Goal: Task Accomplishment & Management: Manage account settings

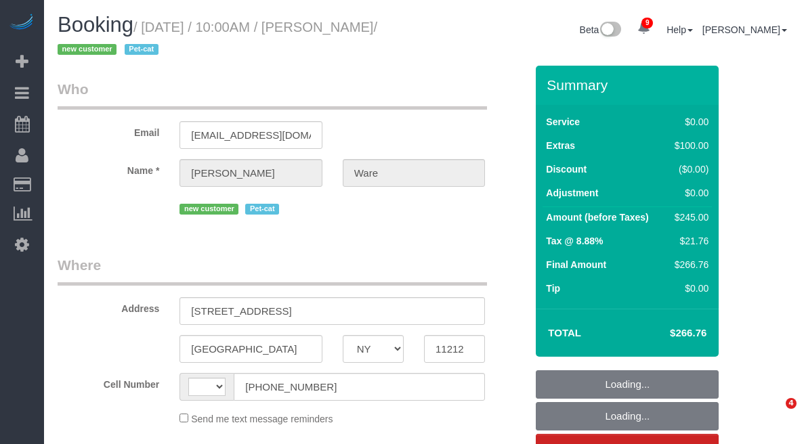
select select "NY"
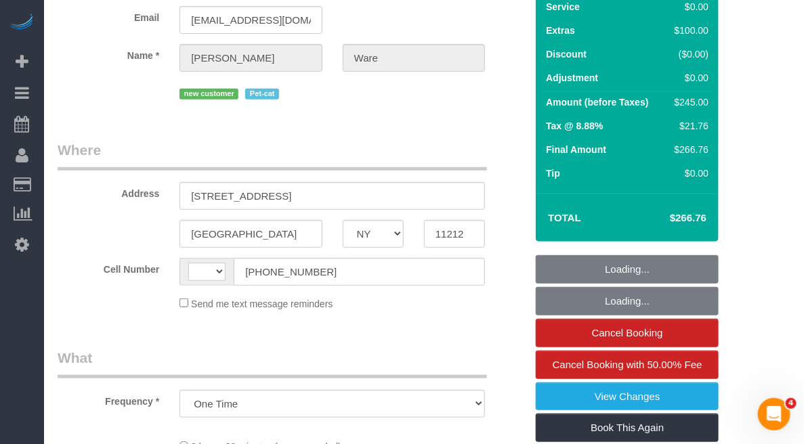
select select "string:stripe-pm_1RwFlC4VGloSiKo7wwhcnbA9"
select select "1"
select select "number:89"
select select "number:72"
select select "number:14"
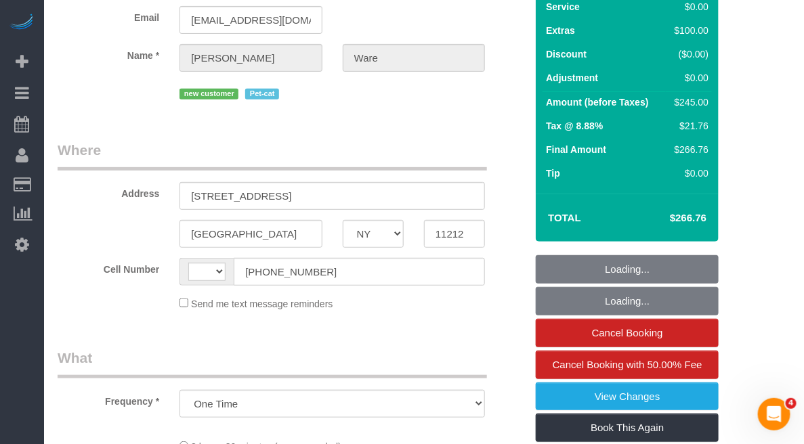
select select "number:5"
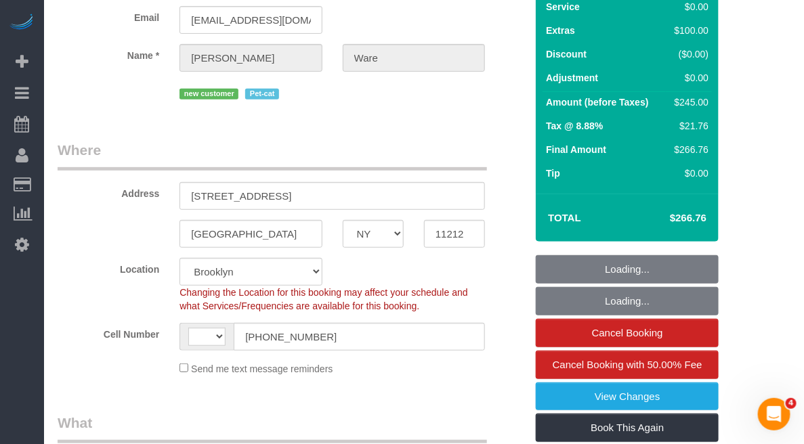
select select "object:716"
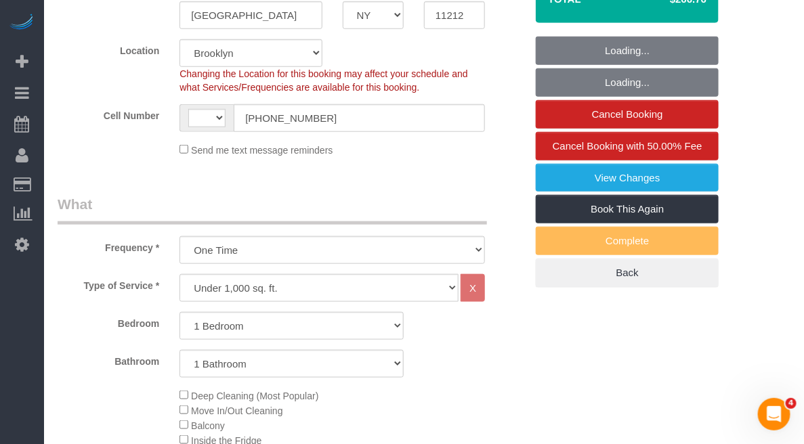
select select "string:US"
select select "spot1"
select select "1"
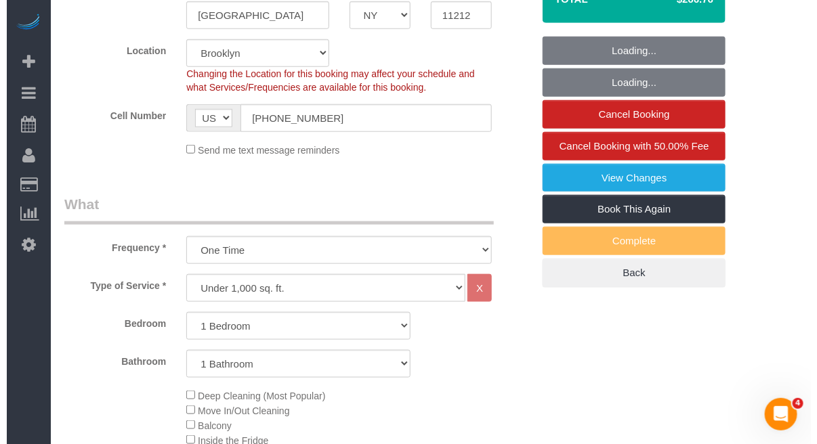
scroll to position [339, 0]
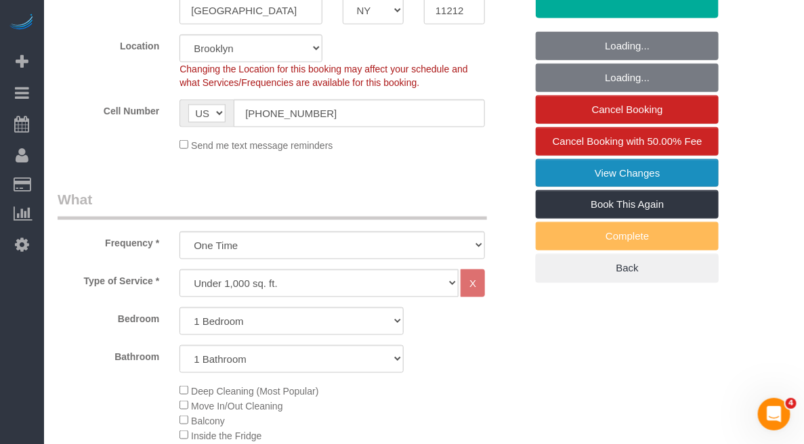
click at [604, 183] on link "View Changes" at bounding box center [627, 173] width 183 height 28
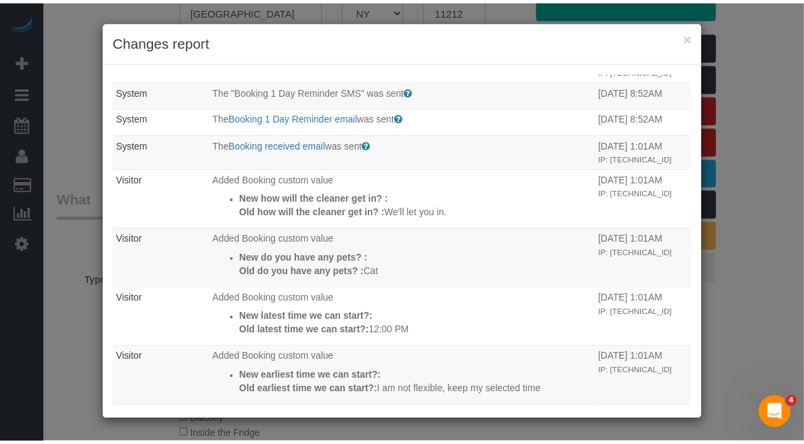
scroll to position [287, 0]
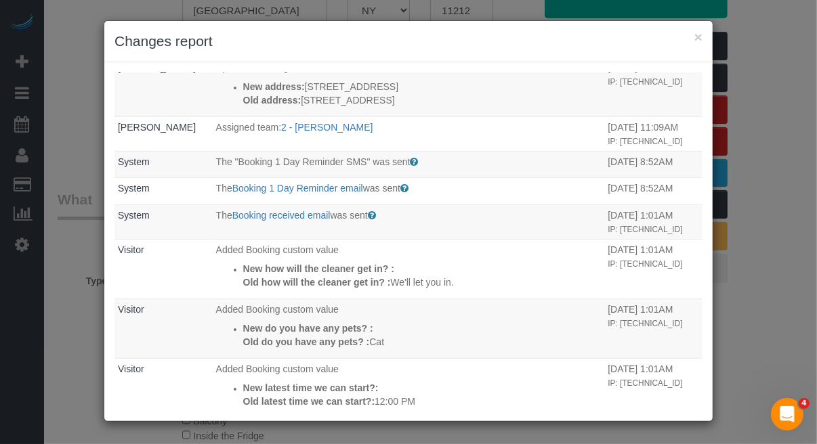
click at [696, 45] on h3 "Changes report" at bounding box center [408, 41] width 588 height 20
click at [698, 30] on button "×" at bounding box center [698, 37] width 8 height 14
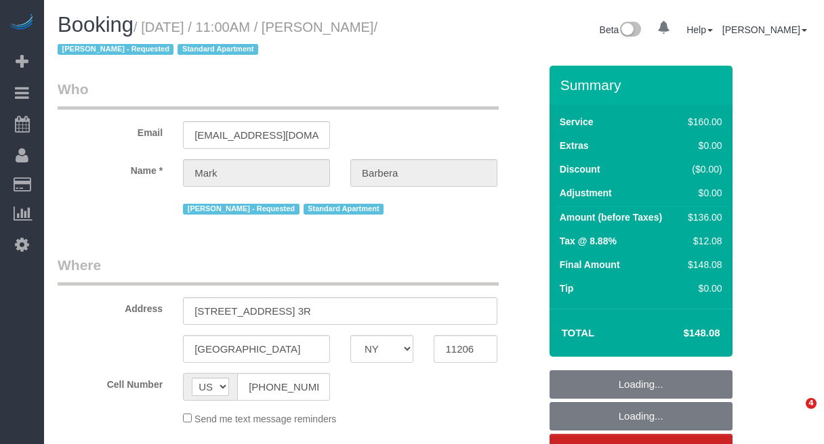
select select "NY"
select select "string:stripe-pm_1Mo8EL4VGloSiKo7RoYxd5JT"
select select "number:89"
select select "number:90"
select select "number:15"
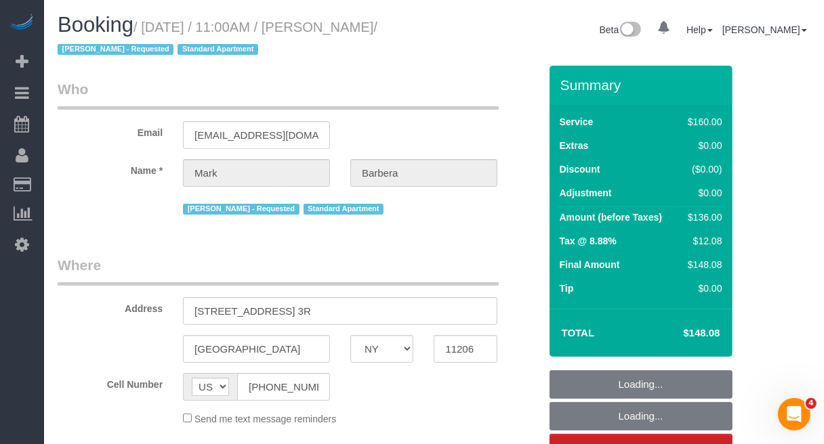
select select "number:5"
select select "object:856"
select select "spot1"
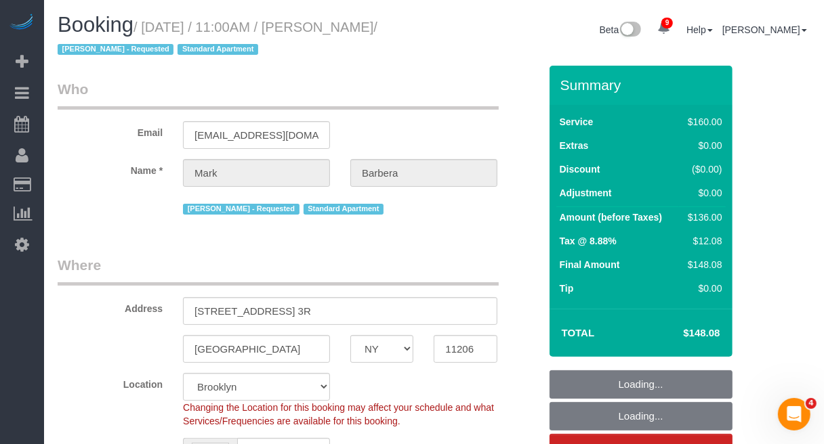
select select "object:1344"
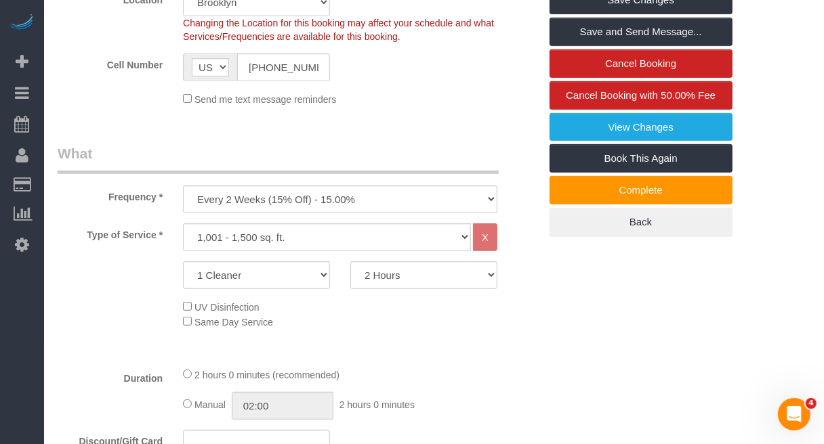
scroll to position [423, 0]
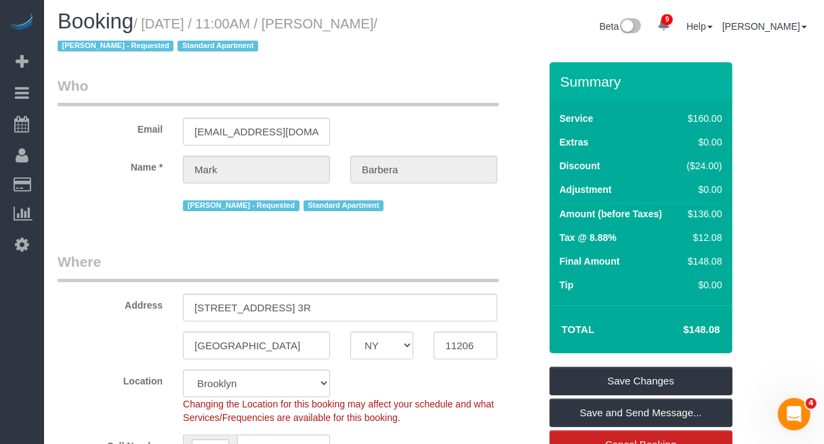
scroll to position [0, 0]
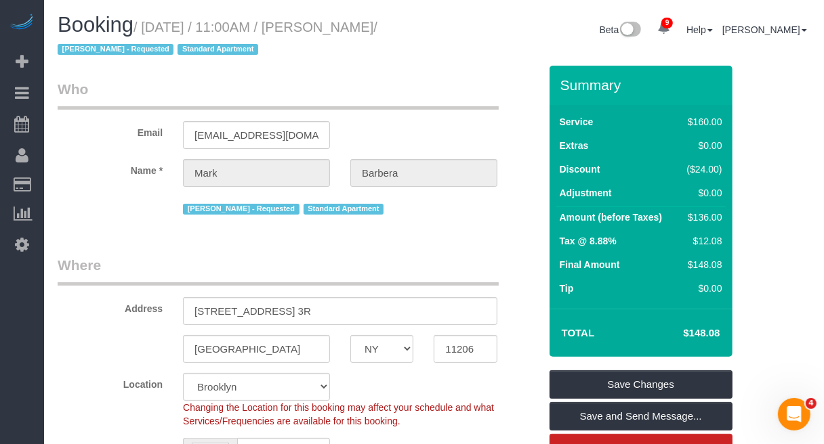
click at [377, 25] on small "/ August 15, 2025 / 11:00AM / Mark Barbera / Patricia Sinche - Requested Standa…" at bounding box center [218, 39] width 320 height 38
drag, startPoint x: 318, startPoint y: 24, endPoint x: 403, endPoint y: 24, distance: 84.7
click at [377, 24] on small "/ August 15, 2025 / 11:00AM / Mark Barbera / Patricia Sinche - Requested Standa…" at bounding box center [218, 39] width 320 height 38
copy small "Mark Barbera"
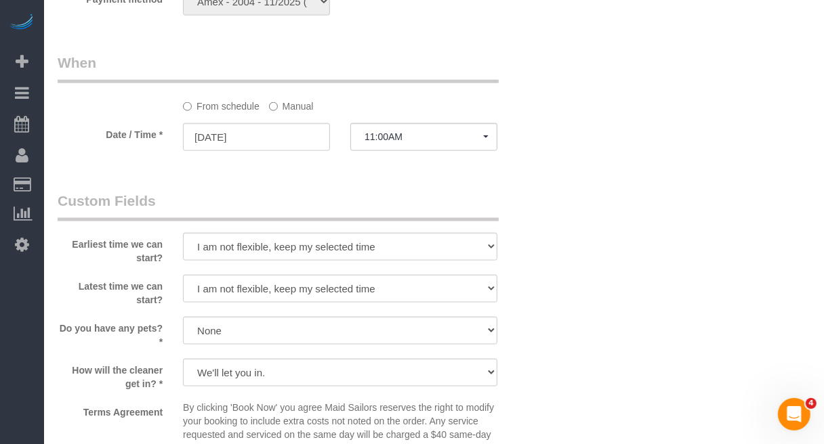
scroll to position [1101, 0]
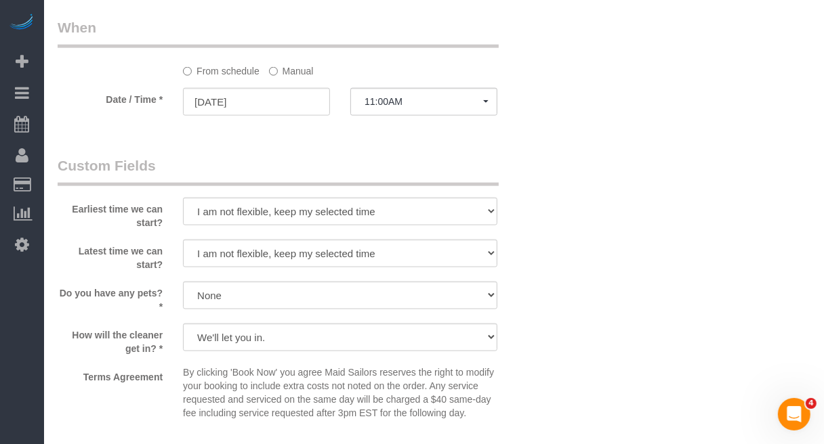
click at [282, 69] on label "Manual" at bounding box center [291, 69] width 45 height 18
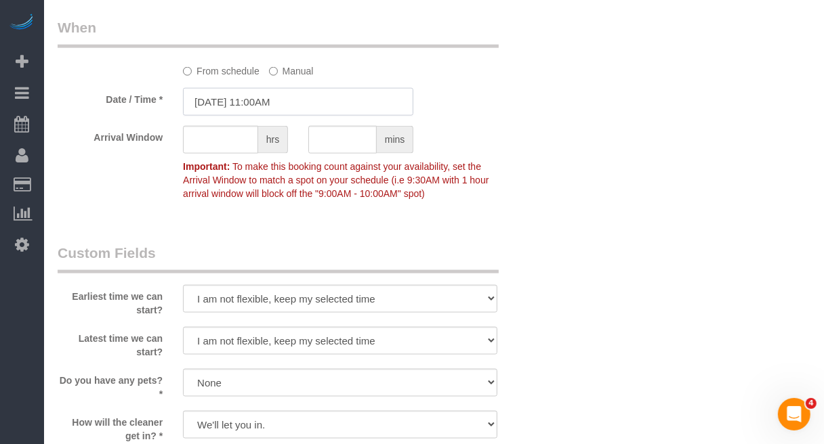
click at [265, 106] on input "08/15/2025 11:00AM" at bounding box center [298, 102] width 230 height 28
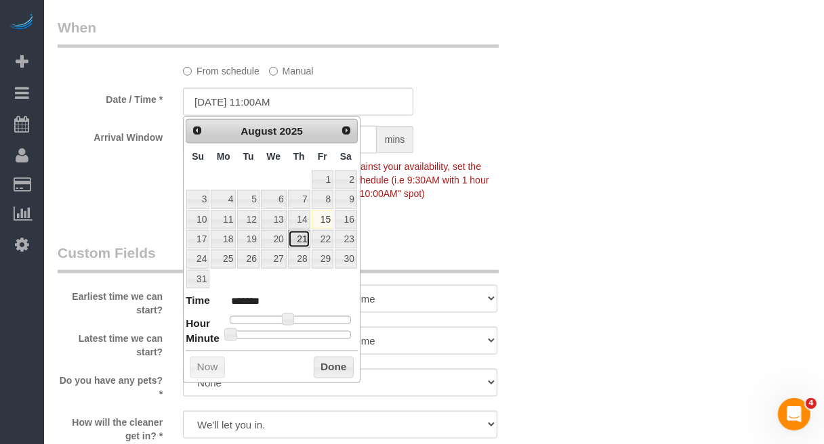
click at [302, 243] on link "21" at bounding box center [299, 239] width 22 height 18
type input "08/21/2025 11:00AM"
click at [326, 367] on button "Done" at bounding box center [334, 368] width 40 height 22
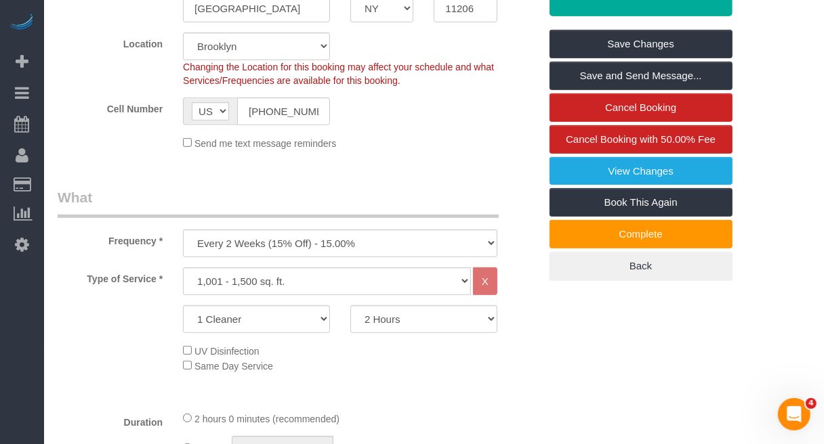
scroll to position [339, 0]
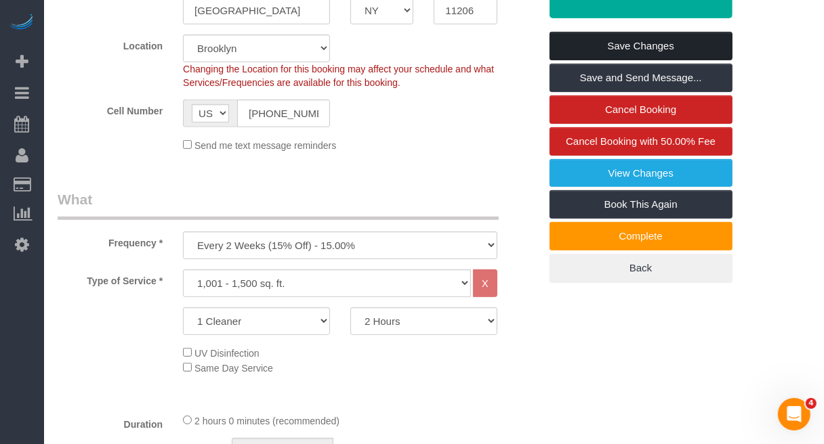
click at [648, 44] on link "Save Changes" at bounding box center [640, 46] width 183 height 28
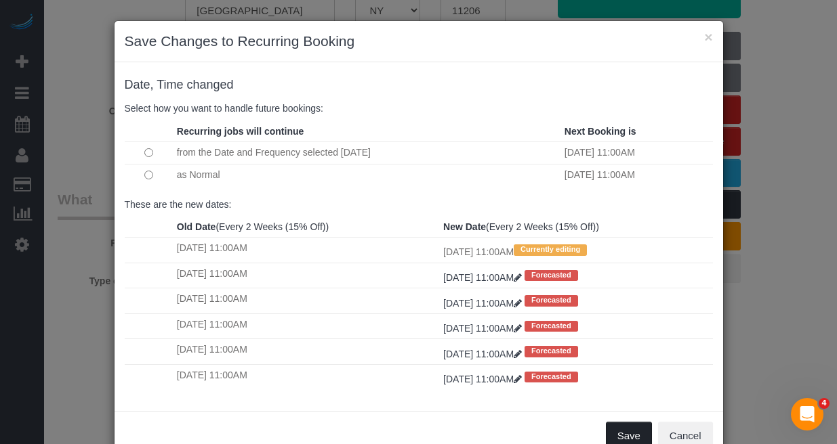
click at [614, 438] on button "Save" at bounding box center [629, 436] width 46 height 28
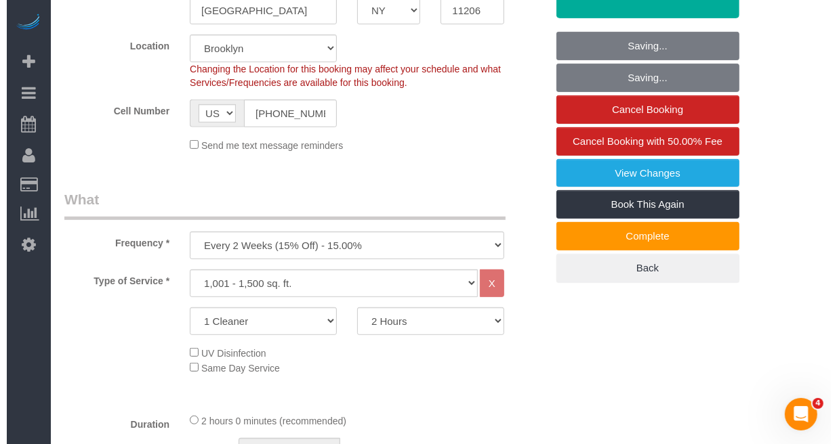
scroll to position [0, 0]
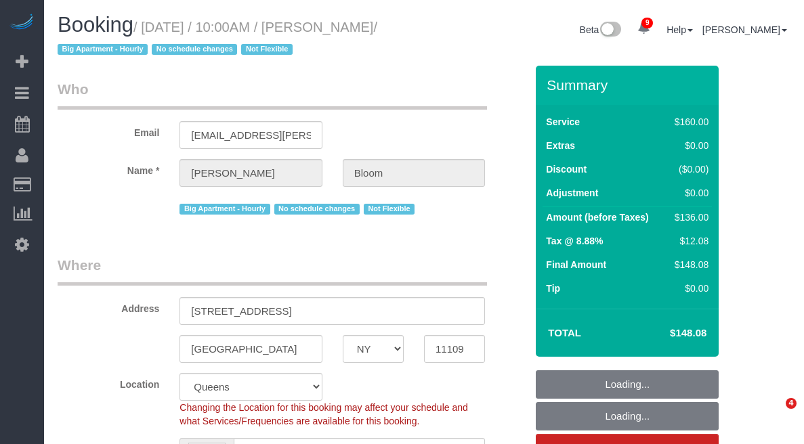
select select "NY"
select select "object:15213"
select select "string:stripe-pm_1OR5nT4VGloSiKo7ZYWpMpVz"
select select "number:58"
select select "number:90"
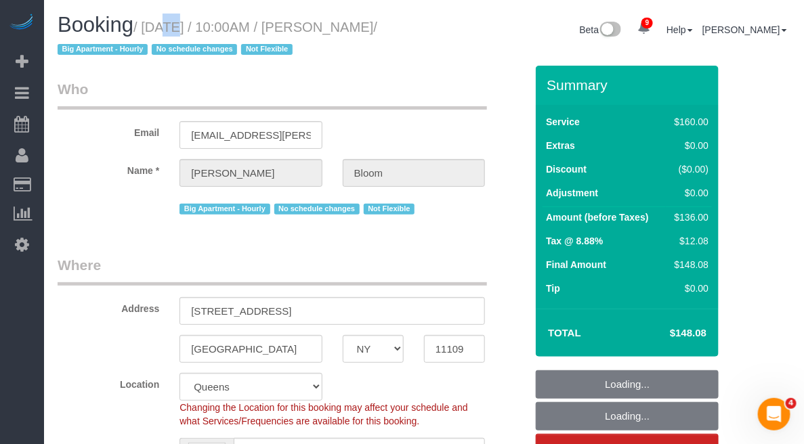
select select "number:15"
select select "number:5"
select select "object:15217"
select select "spot97"
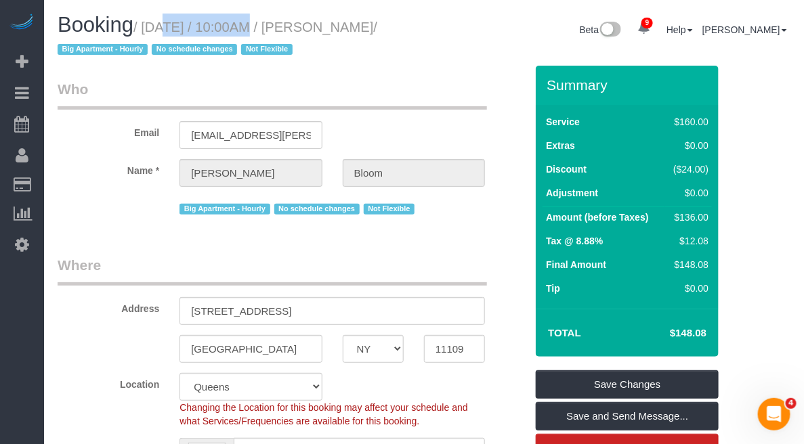
drag, startPoint x: 0, startPoint y: 0, endPoint x: 404, endPoint y: 22, distance: 404.4
click at [377, 22] on small "/ August 15, 2025 / 10:00AM / Jared Bloom / Big Apartment - Hourly No schedule …" at bounding box center [218, 39] width 320 height 38
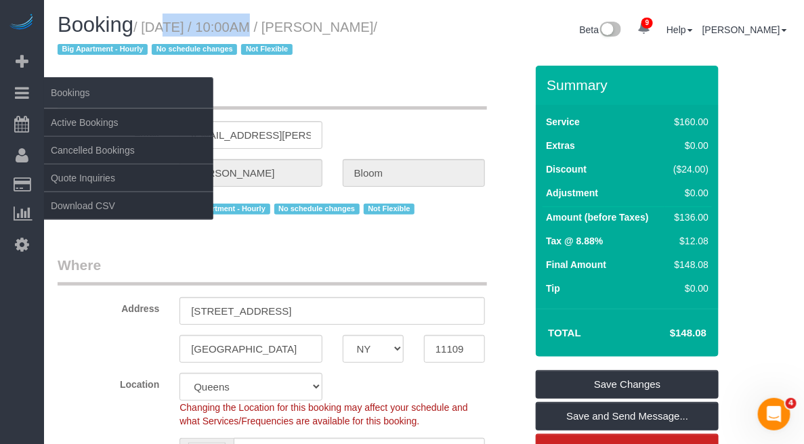
copy small "August 15, 2025 / 10:00AM / Jared Bloom"
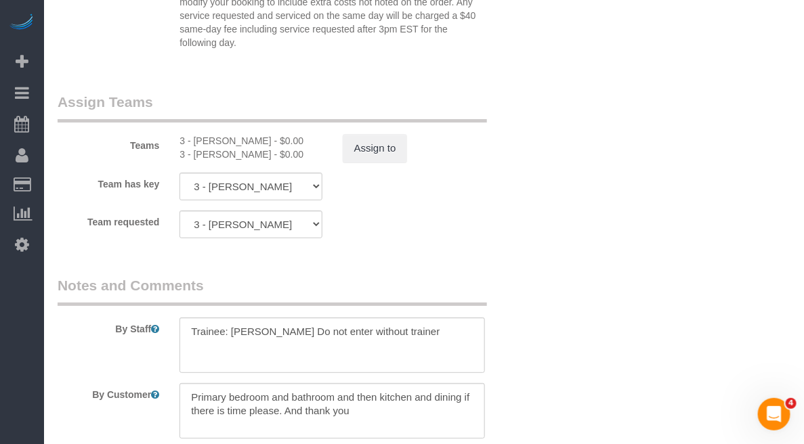
scroll to position [1524, 0]
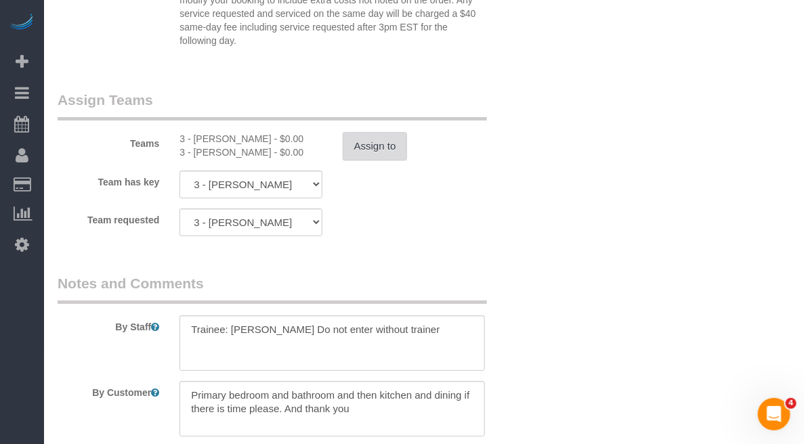
click at [368, 153] on button "Assign to" at bounding box center [375, 146] width 65 height 28
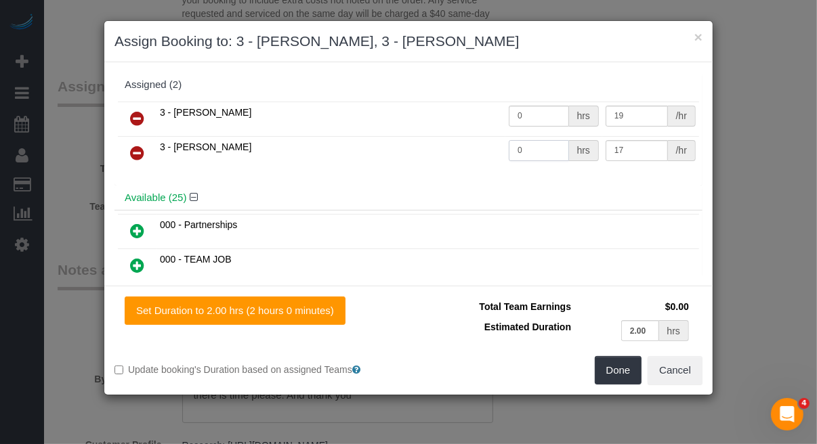
drag, startPoint x: 516, startPoint y: 154, endPoint x: 500, endPoint y: 150, distance: 16.1
click at [509, 150] on input "0" at bounding box center [539, 150] width 60 height 21
type input "2"
click at [699, 35] on button "×" at bounding box center [698, 37] width 8 height 14
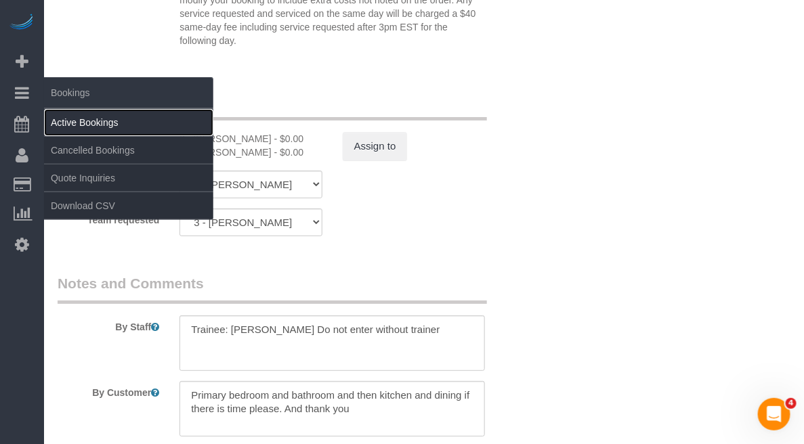
drag, startPoint x: 79, startPoint y: 117, endPoint x: 88, endPoint y: 119, distance: 9.0
click at [80, 117] on link "Active Bookings" at bounding box center [128, 122] width 169 height 27
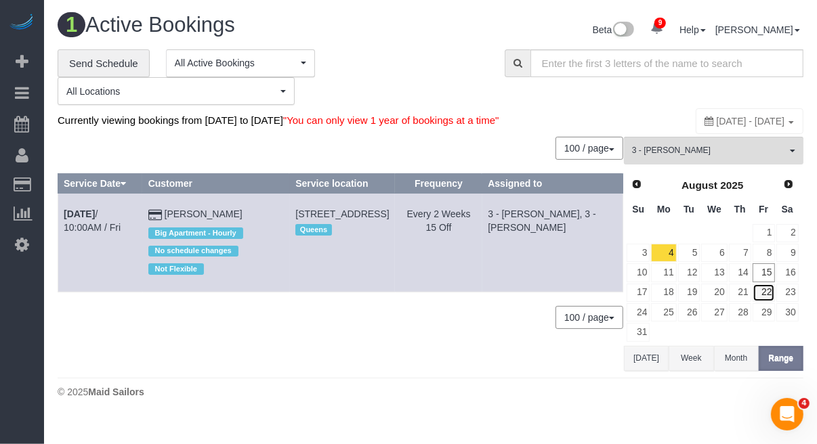
click at [768, 302] on link "22" at bounding box center [764, 293] width 22 height 18
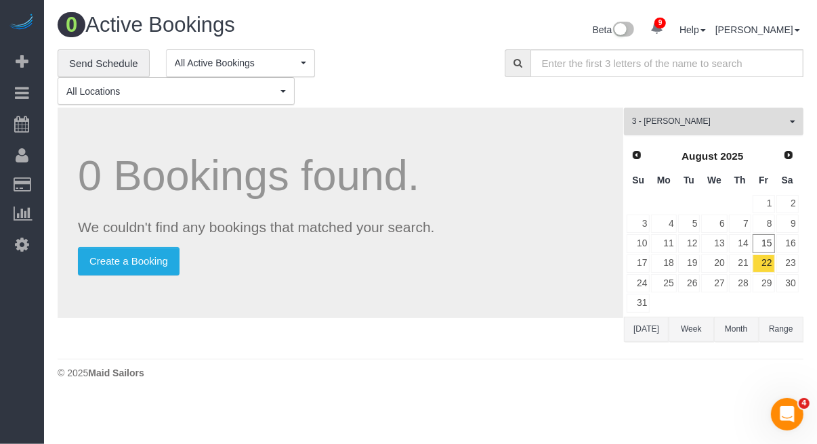
click at [730, 117] on span "3 - [PERSON_NAME]" at bounding box center [709, 122] width 154 height 12
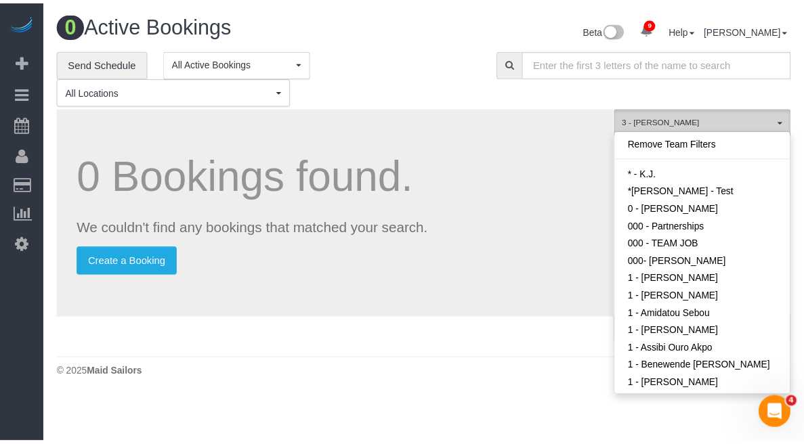
scroll to position [1152, 0]
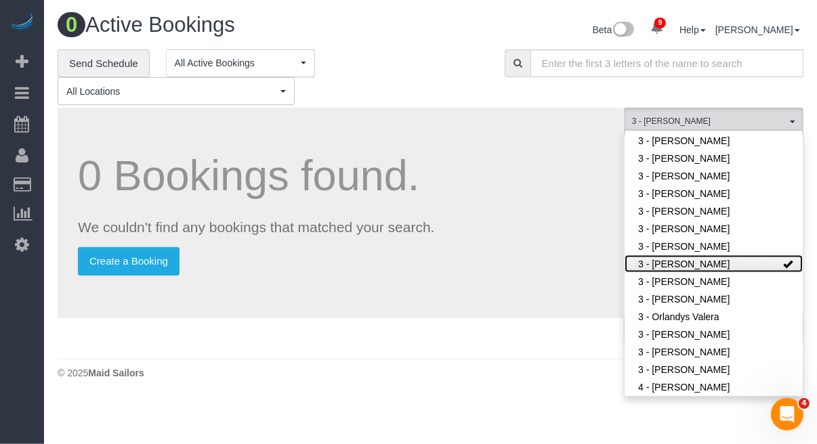
click at [723, 264] on link "3 - [PERSON_NAME]" at bounding box center [714, 264] width 178 height 18
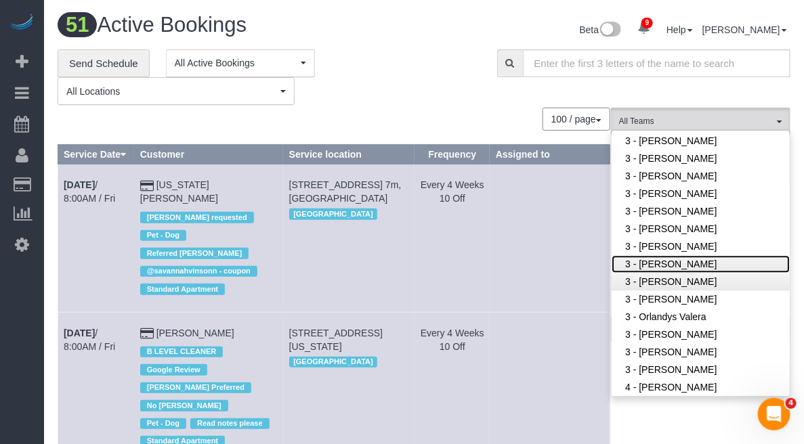
scroll to position [1236, 0]
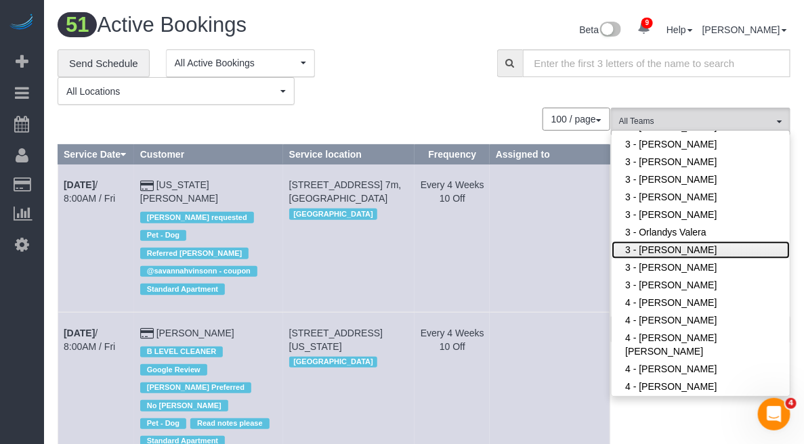
click at [680, 244] on link "3 - [PERSON_NAME]" at bounding box center [701, 250] width 178 height 18
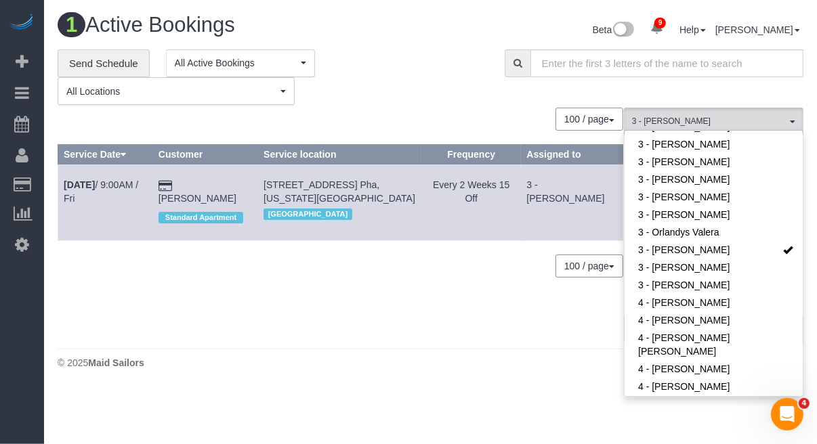
click at [388, 292] on div "0 Bookings found. We couldn't find any bookings that matched your search. Creat…" at bounding box center [341, 225] width 566 height 234
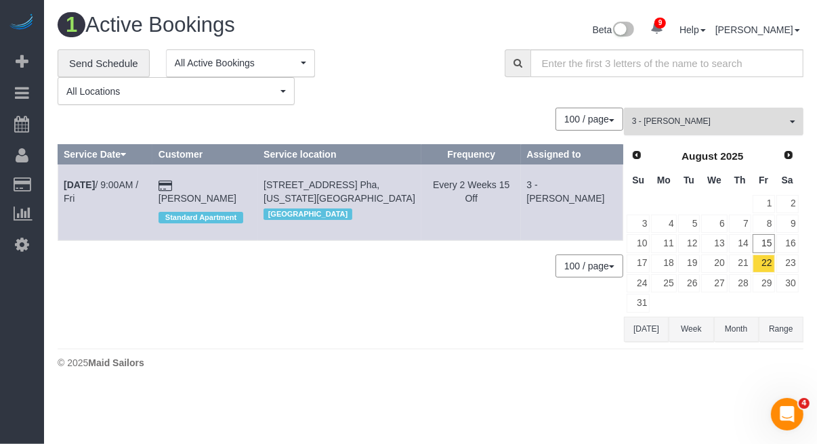
click at [753, 125] on span "3 - Patricia Sinche" at bounding box center [709, 122] width 154 height 12
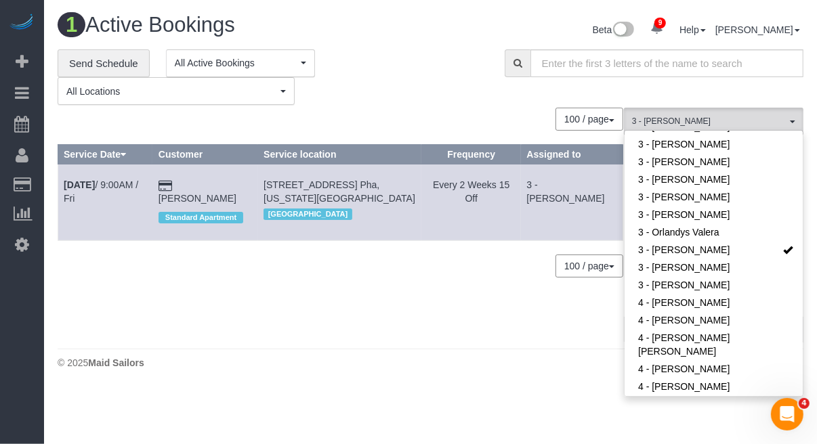
click at [469, 270] on div "100 / page 10 / page 20 / page 30 / page 40 / page 50 / page 100 / page" at bounding box center [341, 266] width 566 height 23
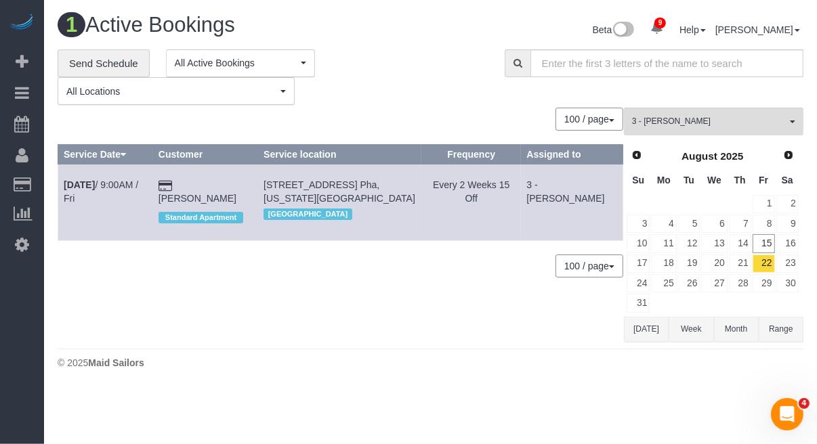
click at [527, 417] on body "9 Beta Your Notifications You have 0 alerts × You have 6 to charge for 08/14/20…" at bounding box center [408, 222] width 817 height 444
click at [744, 266] on link "21" at bounding box center [740, 264] width 22 height 18
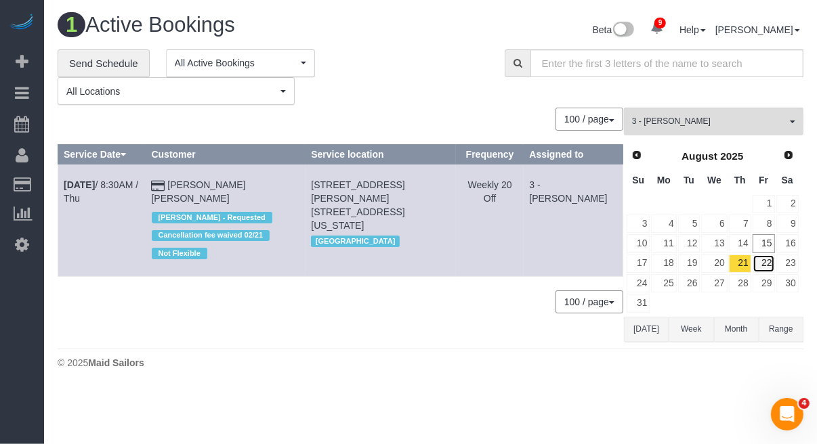
click at [764, 262] on link "22" at bounding box center [764, 264] width 22 height 18
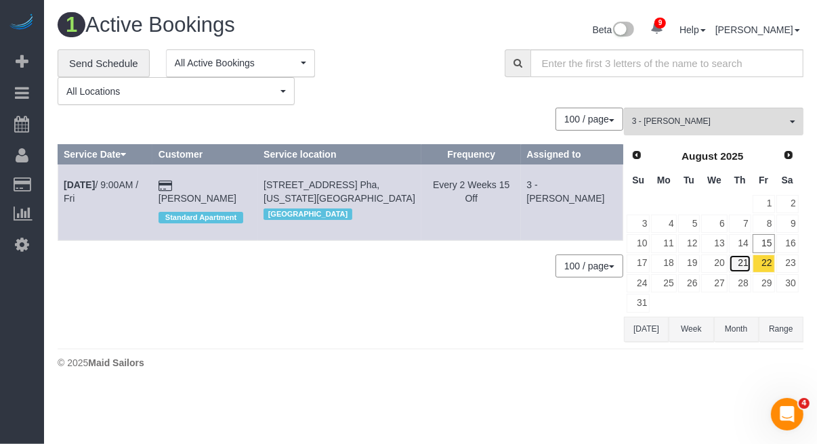
click at [735, 262] on link "21" at bounding box center [740, 264] width 22 height 18
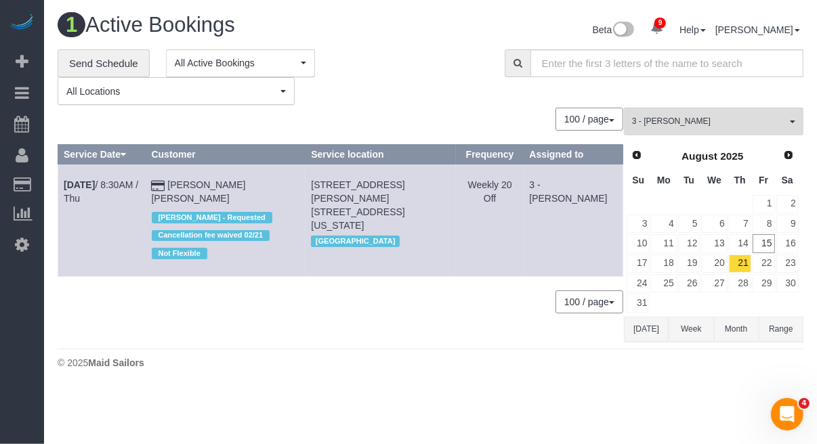
click at [344, 418] on body "9 Beta Your Notifications You have 0 alerts × You have 6 to charge for 08/14/20…" at bounding box center [408, 222] width 817 height 444
click at [95, 188] on b "[DATE]" at bounding box center [79, 185] width 31 height 11
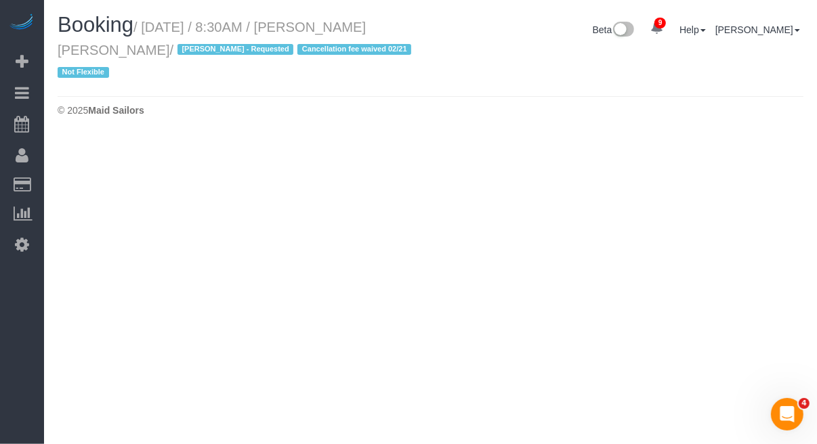
select select "NY"
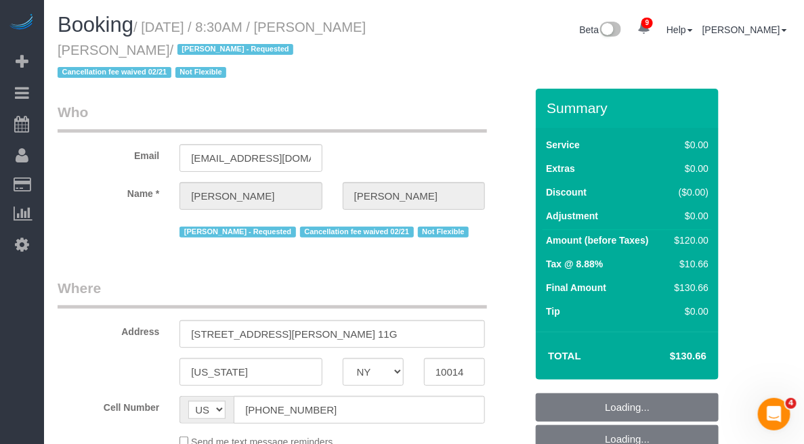
select select "object:19334"
select select "number:89"
select select "number:90"
select select "number:15"
select select "number:6"
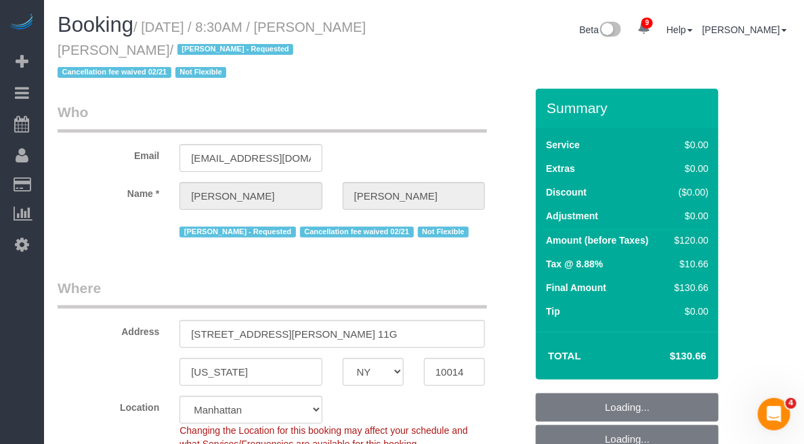
select select "string:stripe-pm_1QbW8S4VGloSiKo7zvzoUnkT"
select select "object:20020"
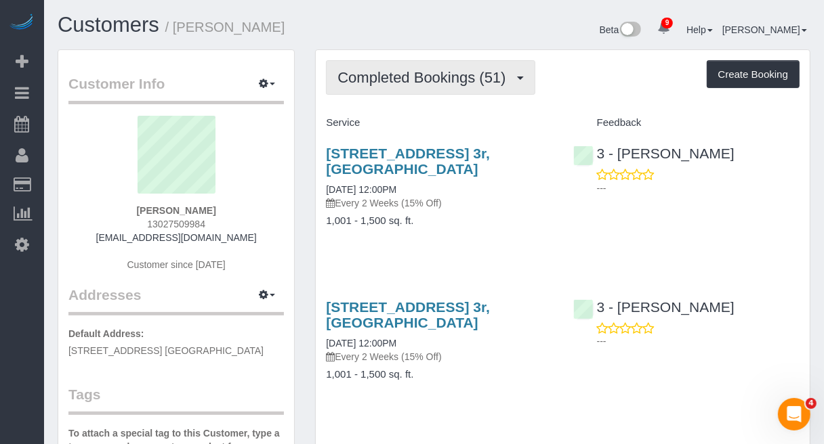
click at [437, 83] on button "Completed Bookings (51)" at bounding box center [430, 77] width 209 height 35
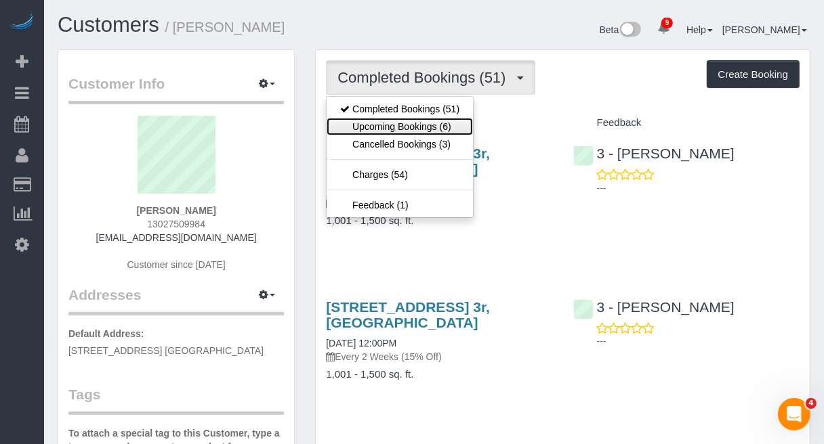
click at [407, 126] on link "Upcoming Bookings (6)" at bounding box center [400, 127] width 146 height 18
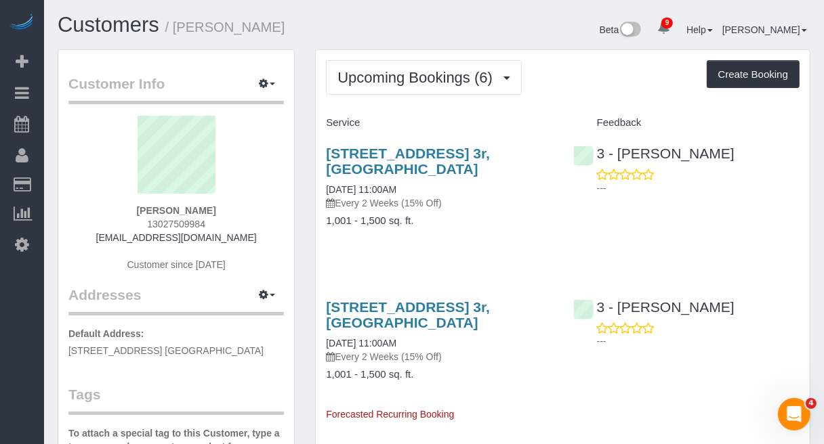
drag, startPoint x: 228, startPoint y: 211, endPoint x: 143, endPoint y: 209, distance: 84.7
click at [143, 209] on div "Mark Barbera 13027509984 markrichbarbera@pm.me Customer since 2023" at bounding box center [175, 200] width 215 height 169
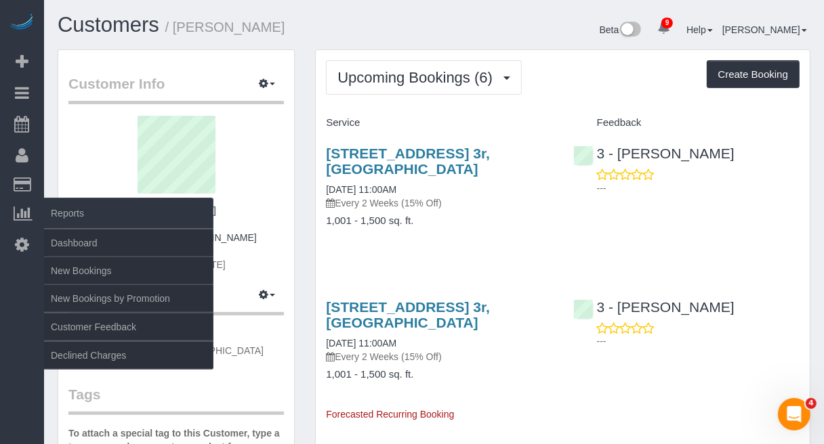
copy strong "Mark Barbera"
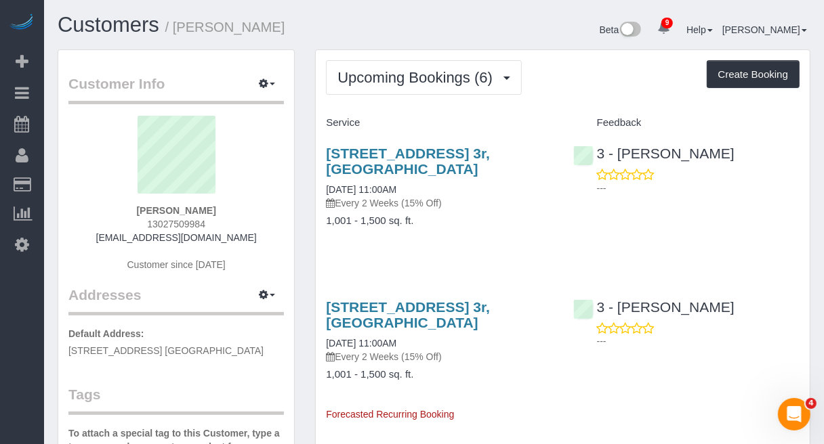
click at [759, 190] on p "---" at bounding box center [698, 189] width 203 height 14
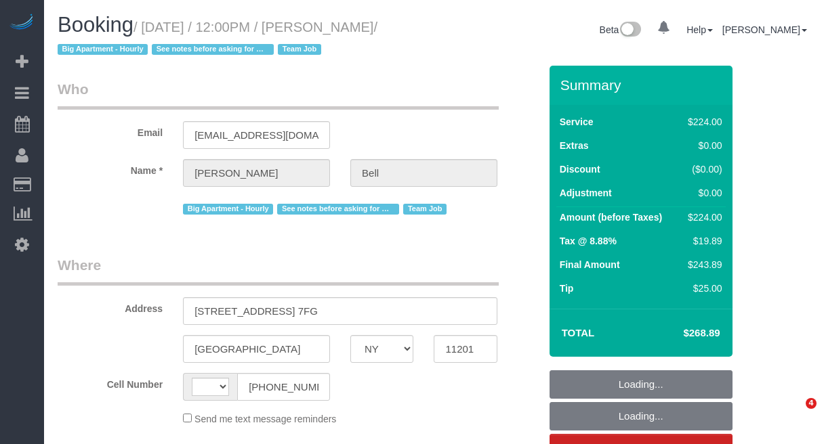
select select "NY"
select select "string:[GEOGRAPHIC_DATA]"
select select "object:468"
select select "string:stripe-pm_1KXFUA4VGloSiKo7ffajs4Qi"
select select "spot1"
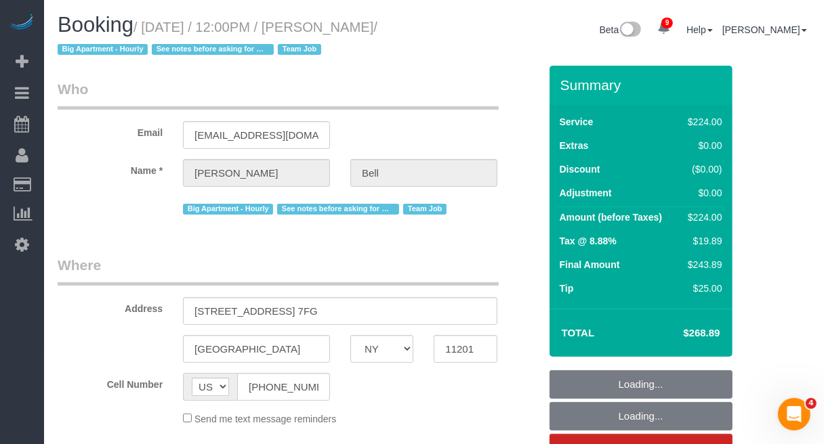
select select "number:89"
select select "number:90"
select select "number:15"
select select "number:5"
select select "number:21"
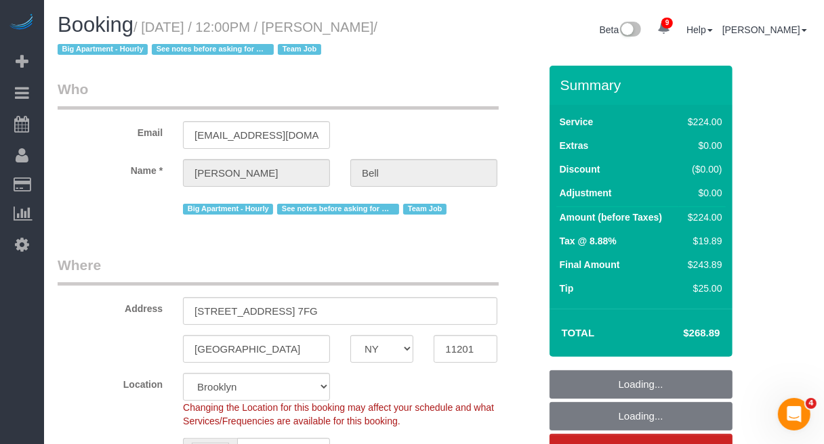
select select "210"
select select "object:1034"
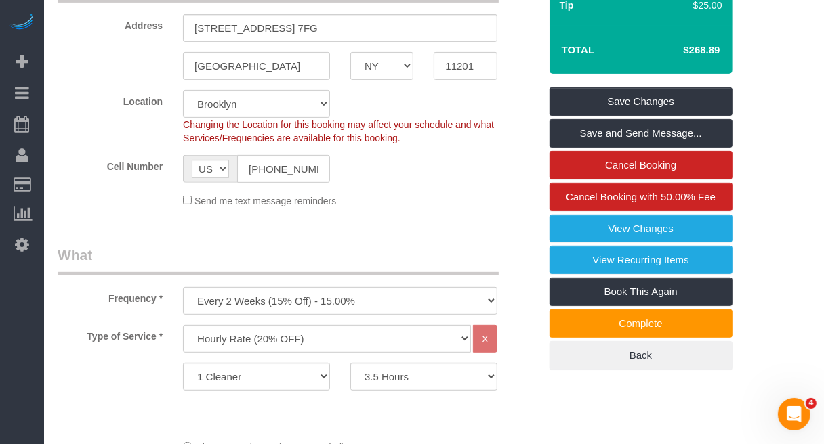
scroll to position [254, 0]
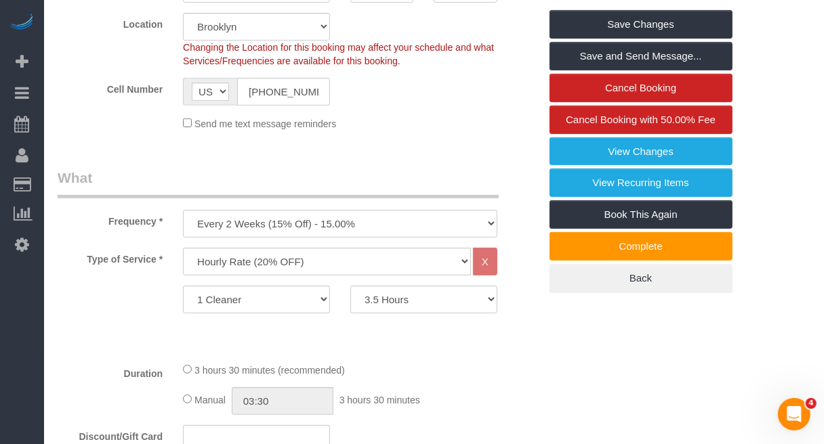
scroll to position [423, 0]
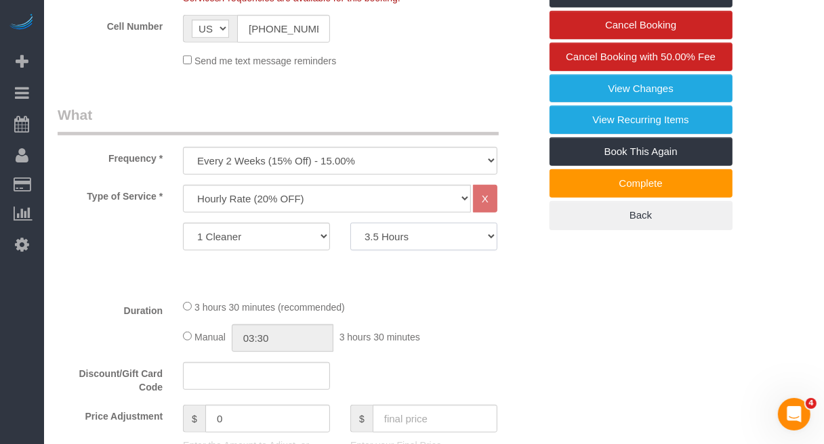
click at [441, 247] on select "1 Hour 1.5 Hour 2 Hours 2.5 Hours 3 Hours 3.5 Hours 4 Hours 4.5 Hours 5 Hours 5…" at bounding box center [423, 237] width 147 height 28
select select "270"
click at [350, 223] on select "1 Hour 1.5 Hour 2 Hours 2.5 Hours 3 Hours 3.5 Hours 4 Hours 4.5 Hours 5 Hours 5…" at bounding box center [423, 237] width 147 height 28
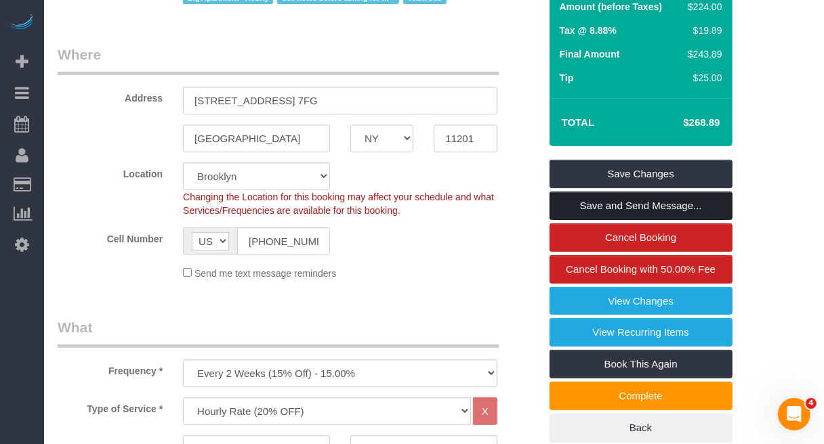
scroll to position [169, 0]
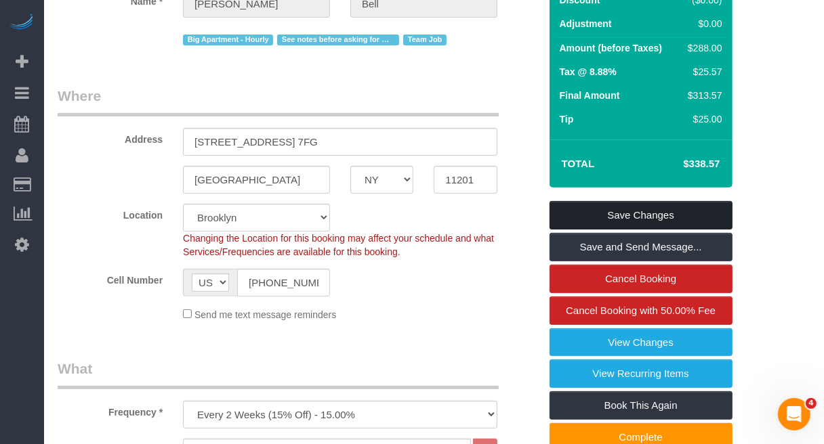
select select "spot43"
click at [639, 213] on link "Save Changes" at bounding box center [640, 215] width 183 height 28
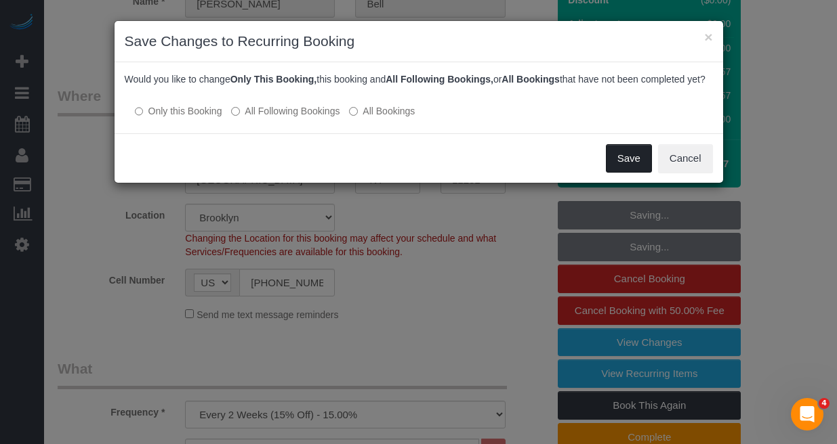
click at [621, 170] on button "Save" at bounding box center [629, 158] width 46 height 28
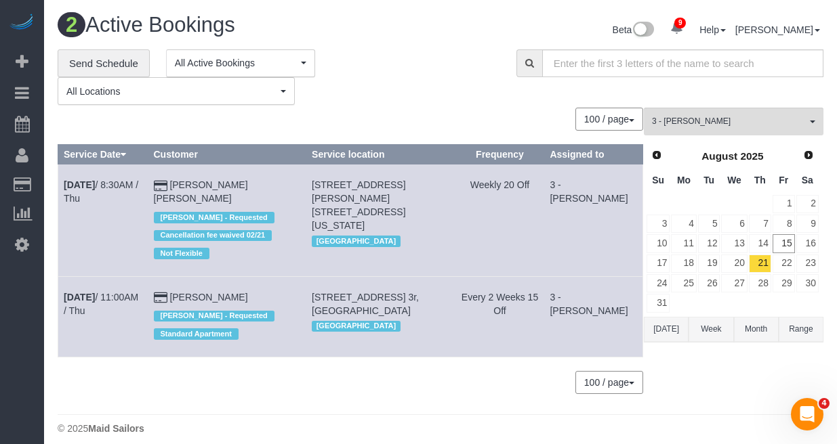
click at [747, 427] on footer "© 2025 Maid Sailors" at bounding box center [441, 428] width 766 height 27
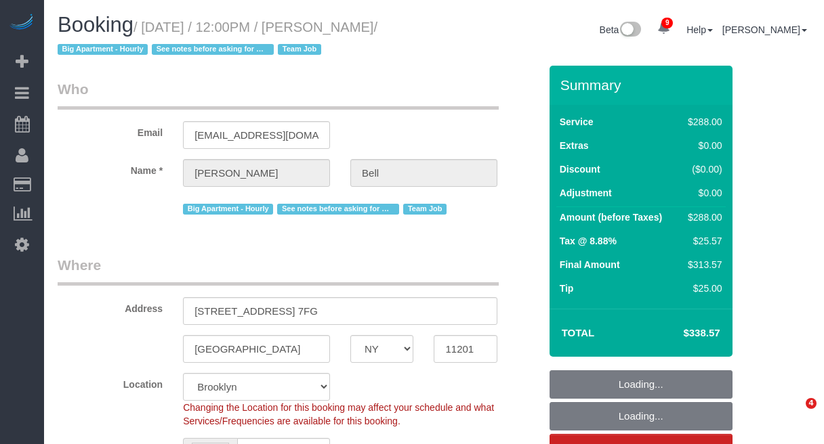
select select "NY"
select select "270"
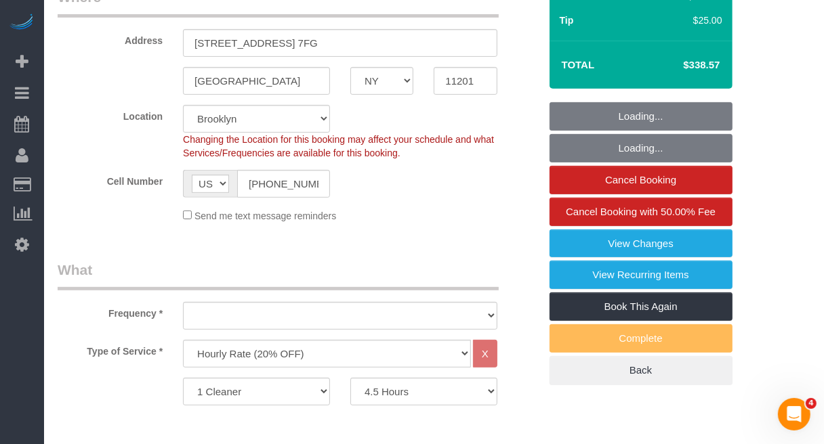
select select "string:stripe-pm_1KXFUA4VGloSiKo7ffajs4Qi"
select select "spot1"
select select "object:870"
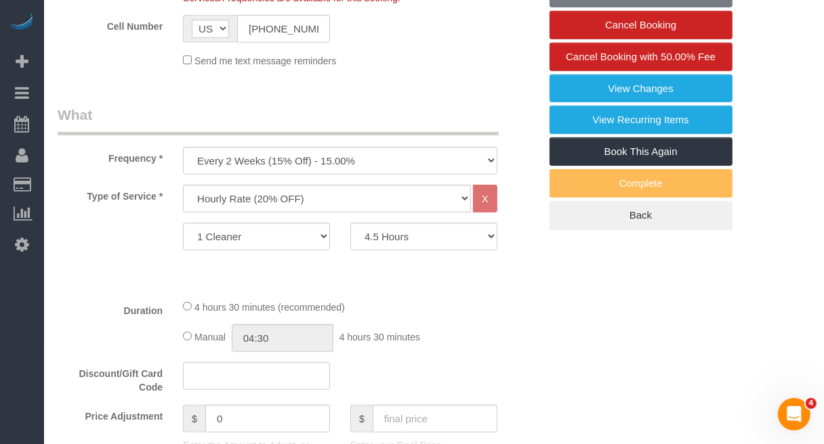
select select "number:89"
select select "number:90"
select select "number:15"
select select "number:5"
select select "number:21"
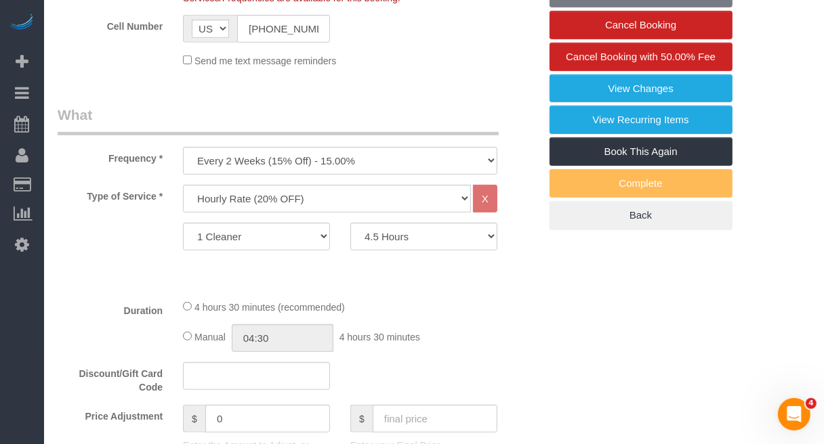
select select "object:1435"
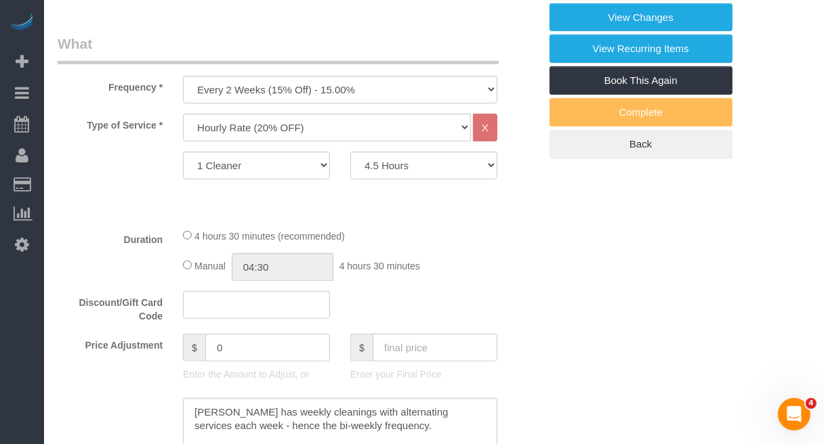
scroll to position [593, 0]
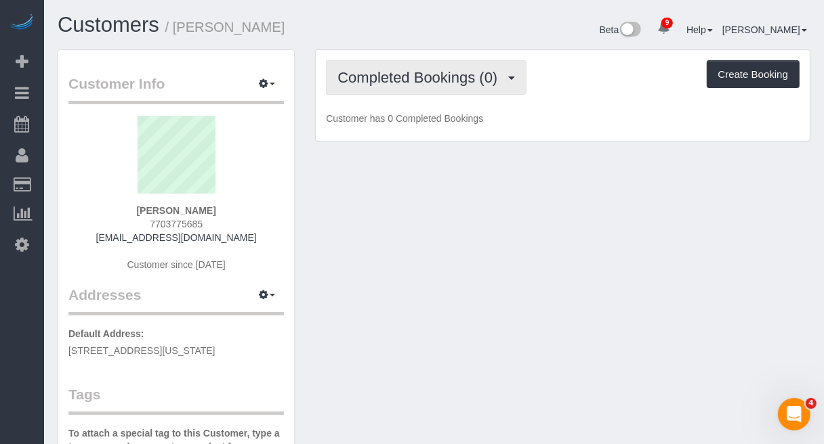
click at [418, 76] on span "Completed Bookings (0)" at bounding box center [420, 77] width 167 height 17
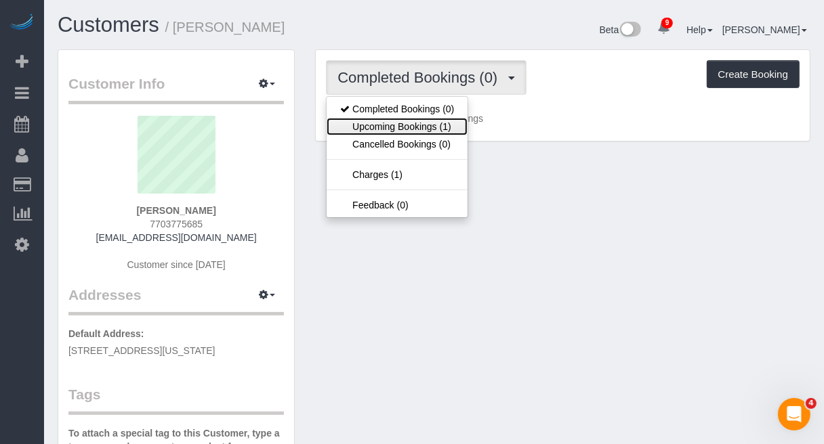
click at [395, 131] on link "Upcoming Bookings (1)" at bounding box center [397, 127] width 141 height 18
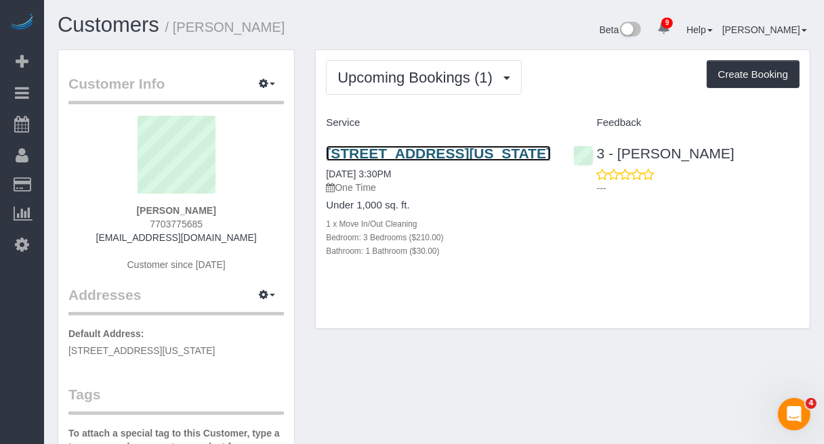
click at [404, 161] on link "[STREET_ADDRESS][US_STATE]" at bounding box center [438, 154] width 225 height 16
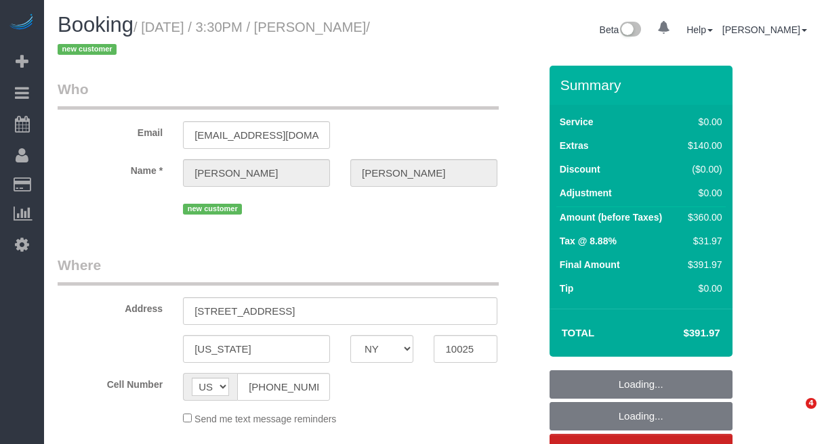
select select "NY"
select select "string:stripe-pm_1Rw2ma4VGloSiKo7a9v8GCJH"
select select "number:60"
select select "number:90"
select select "number:15"
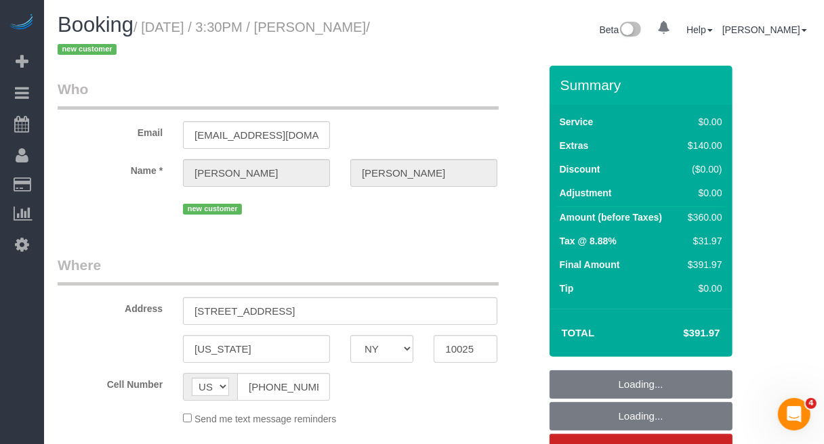
select select "number:5"
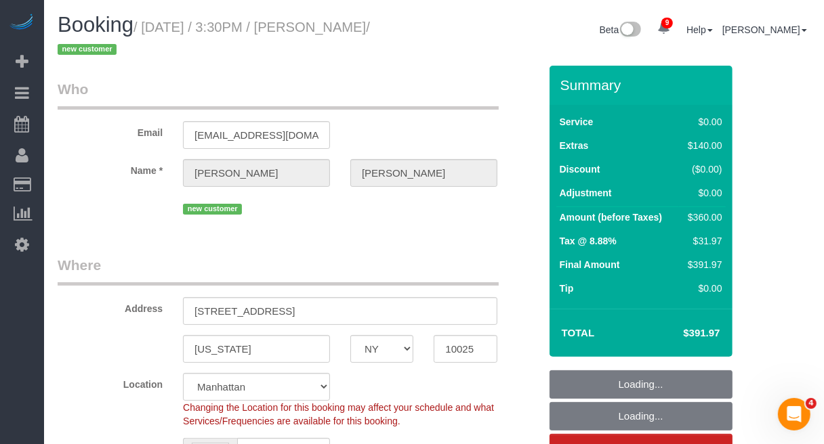
select select "object:852"
select select "3"
select select "object:1427"
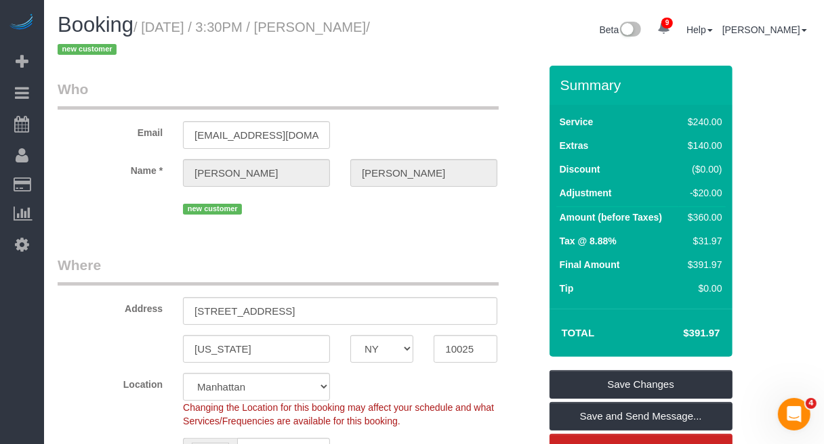
click at [210, 310] on input "209 West 109th Street, Apt.4A" at bounding box center [340, 311] width 314 height 28
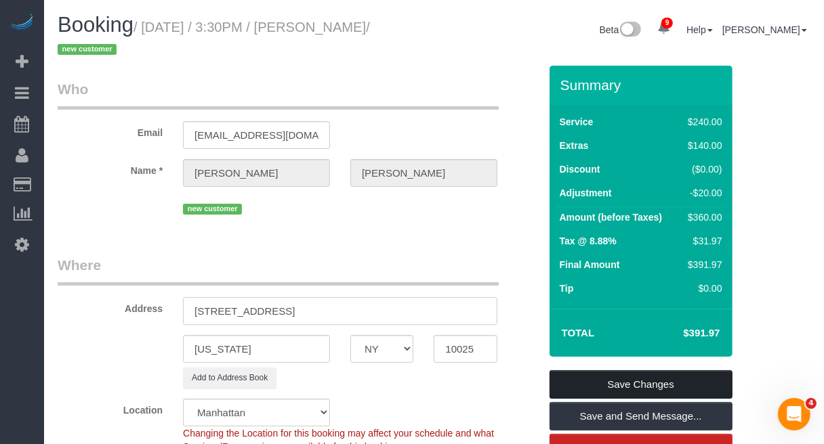
type input "206 West 109th Street, Apt.4A"
click at [593, 379] on link "Save Changes" at bounding box center [640, 385] width 183 height 28
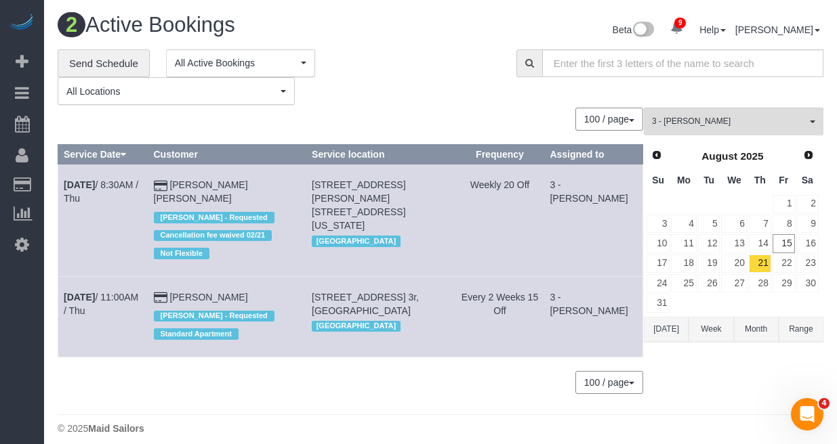
click at [730, 415] on footer "© 2025 Maid Sailors" at bounding box center [441, 428] width 766 height 27
click at [752, 390] on div "3 - Patricia Sinche All Teams Remove Team Filters * - K.J. *Irene Flores - Test…" at bounding box center [734, 257] width 180 height 299
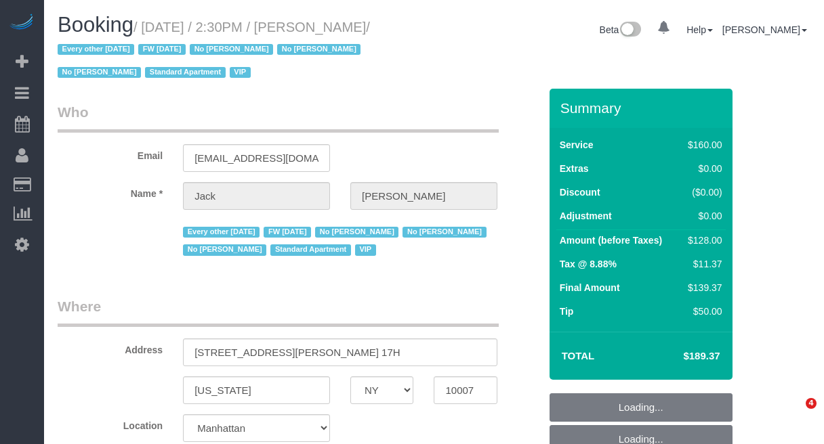
select select "NY"
select select "number:56"
select select "number:78"
select select "number:15"
select select "number:6"
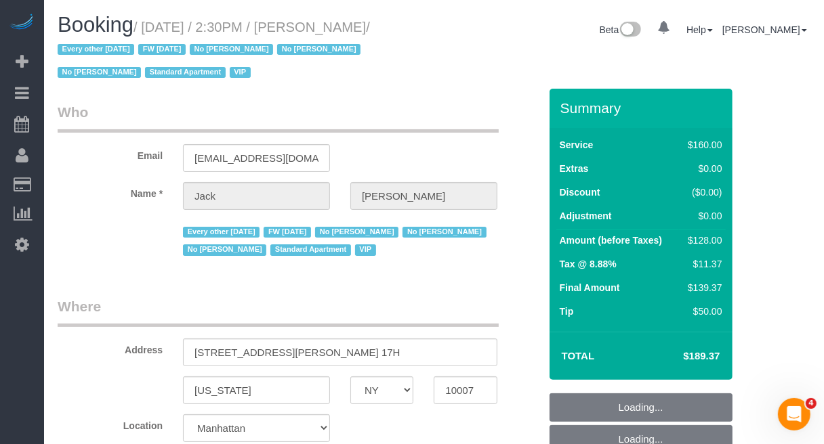
select select "string:[GEOGRAPHIC_DATA]"
select select "object:1007"
select select "string:stripe-pm_1R9Bsk4VGloSiKo7ufTdcySD"
select select "object:1446"
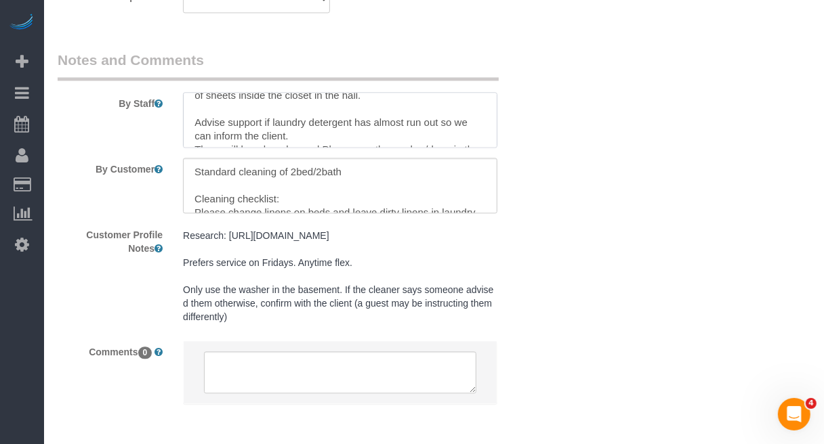
click at [489, 138] on textarea at bounding box center [340, 120] width 314 height 56
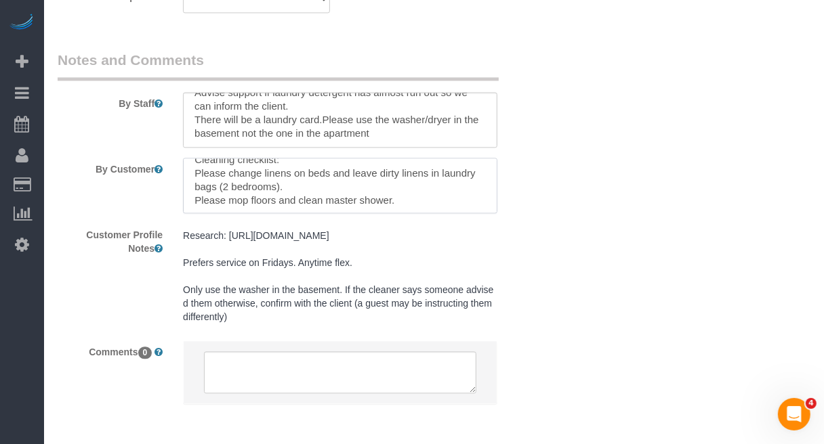
scroll to position [41, 0]
drag, startPoint x: 743, startPoint y: 200, endPoint x: 417, endPoint y: 245, distance: 329.0
